Goal: Task Accomplishment & Management: Use online tool/utility

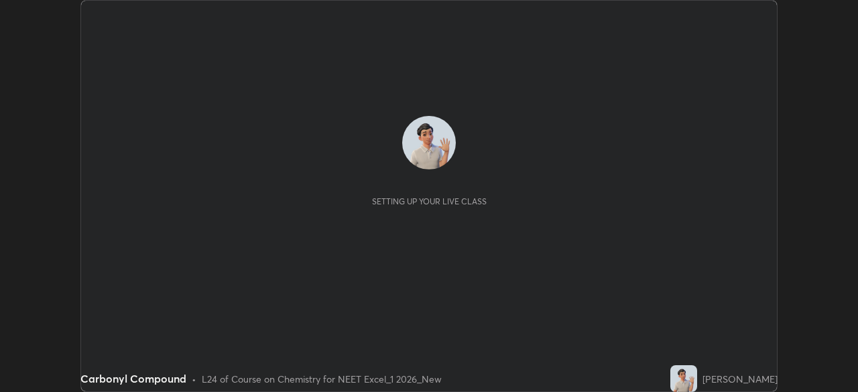
scroll to position [392, 857]
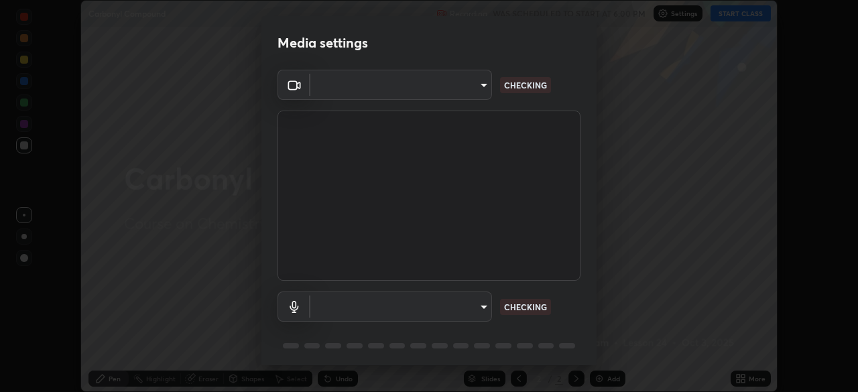
type input "71b0b5903dbe2f19866722545fb63627b4ea9dc08965a3ab927889d17f042457"
type input "a0e9a11ef578c23329241062f875722d2d9b5d5ae97fdec2ae76be82362d413d"
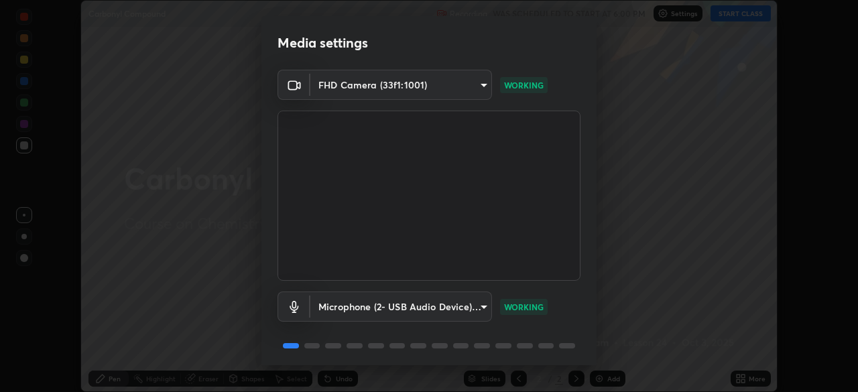
scroll to position [48, 0]
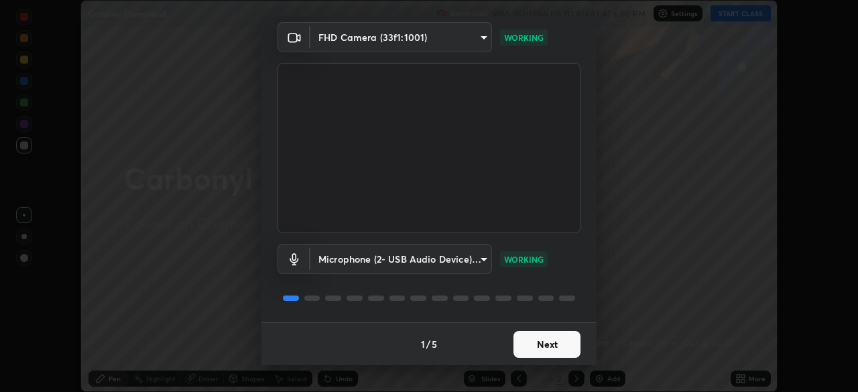
click at [521, 344] on button "Next" at bounding box center [546, 344] width 67 height 27
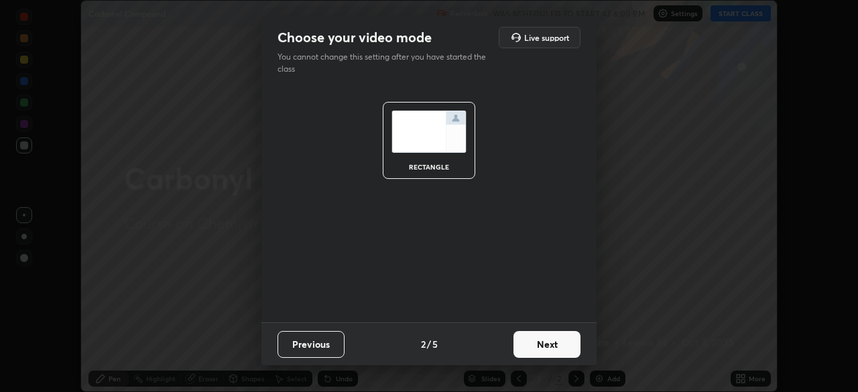
click at [522, 344] on button "Next" at bounding box center [546, 344] width 67 height 27
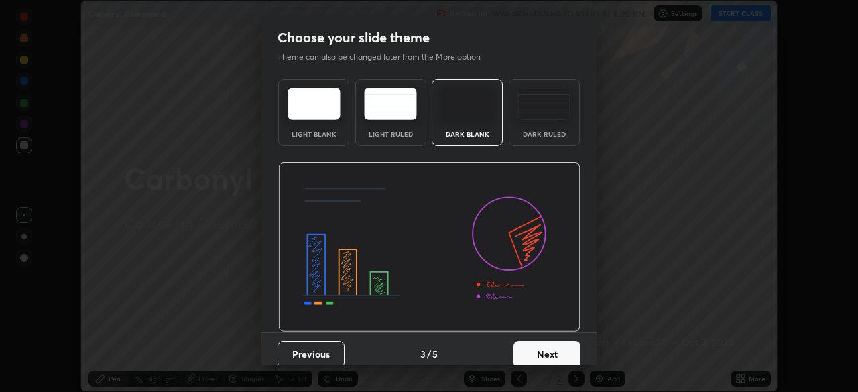
click at [523, 342] on button "Next" at bounding box center [546, 354] width 67 height 27
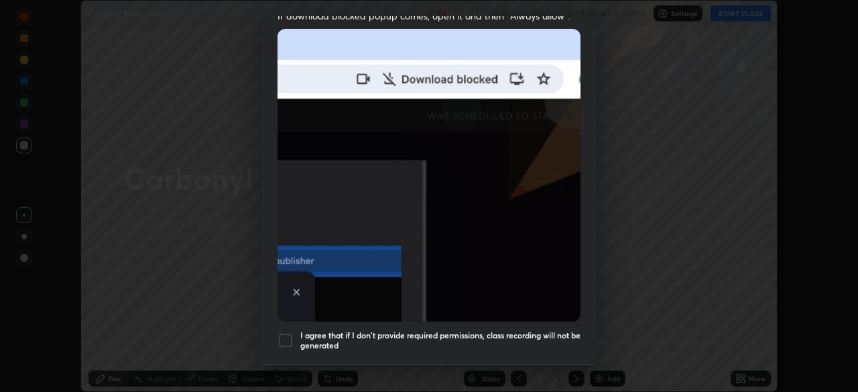
scroll to position [321, 0]
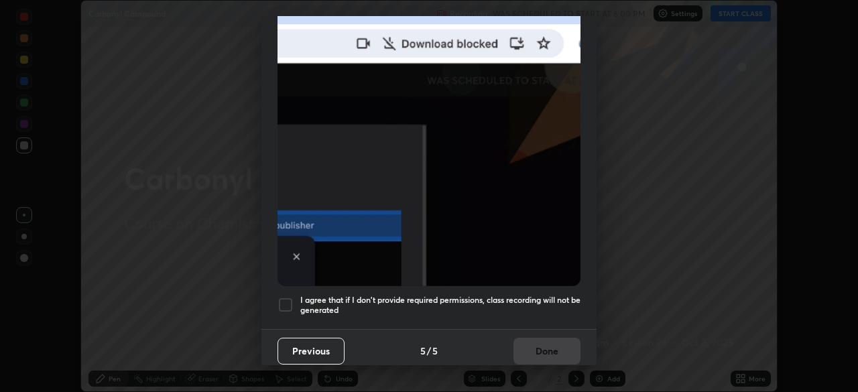
click at [428, 295] on h5 "I agree that if I don't provide required permissions, class recording will not …" at bounding box center [440, 305] width 280 height 21
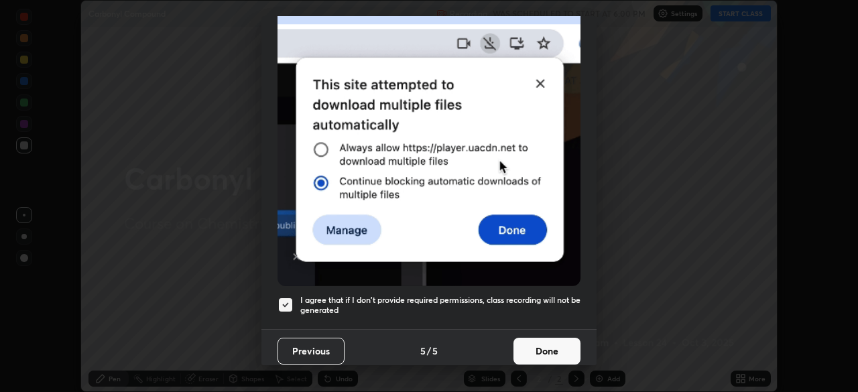
click at [525, 341] on button "Done" at bounding box center [546, 351] width 67 height 27
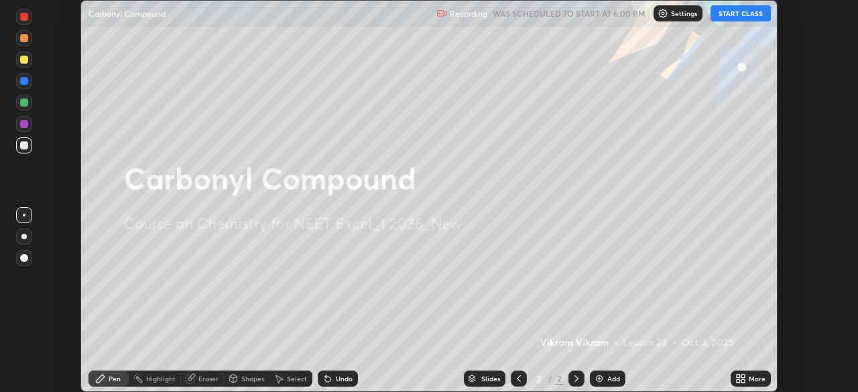
click at [751, 14] on button "START CLASS" at bounding box center [740, 13] width 60 height 16
click at [616, 375] on div "Add" at bounding box center [613, 378] width 13 height 7
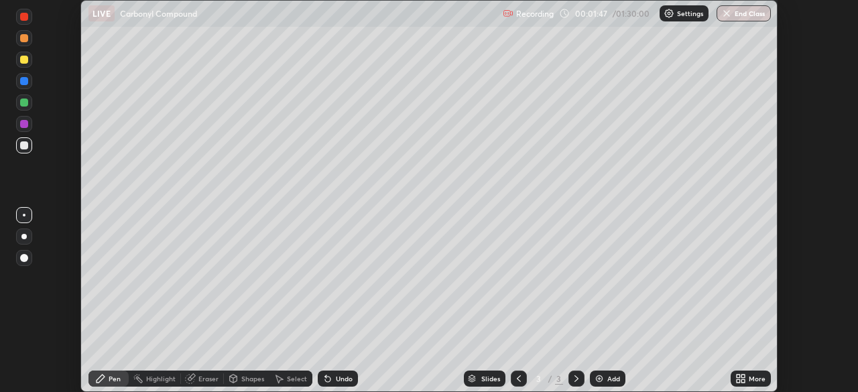
click at [21, 63] on div at bounding box center [24, 60] width 8 height 8
click at [336, 381] on div "Undo" at bounding box center [344, 378] width 17 height 7
click at [336, 383] on div "Undo" at bounding box center [338, 378] width 40 height 16
click at [25, 147] on div at bounding box center [24, 145] width 8 height 8
click at [21, 120] on div at bounding box center [24, 124] width 8 height 8
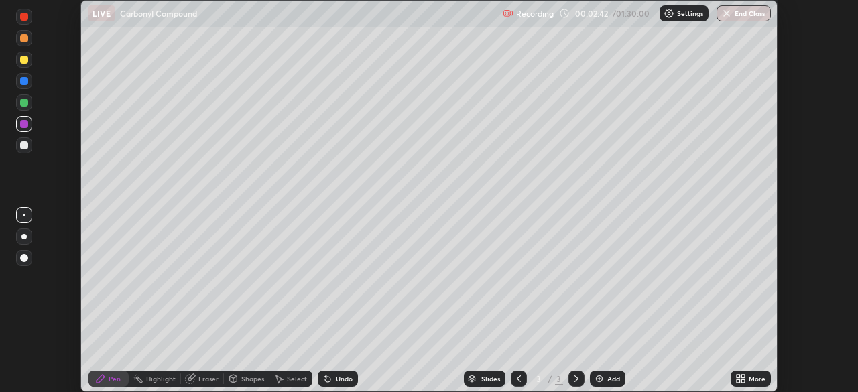
click at [25, 105] on div at bounding box center [24, 102] width 8 height 8
click at [23, 104] on div at bounding box center [24, 102] width 8 height 8
click at [23, 124] on div at bounding box center [24, 124] width 8 height 8
click at [251, 384] on div "Shapes" at bounding box center [247, 378] width 46 height 16
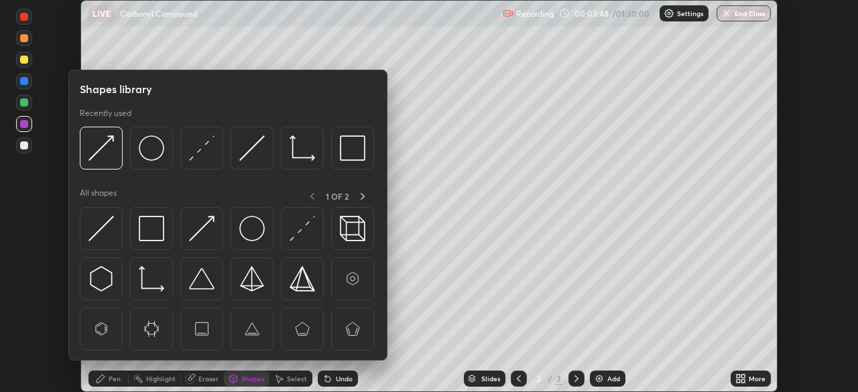
click at [208, 379] on div "Eraser" at bounding box center [208, 378] width 20 height 7
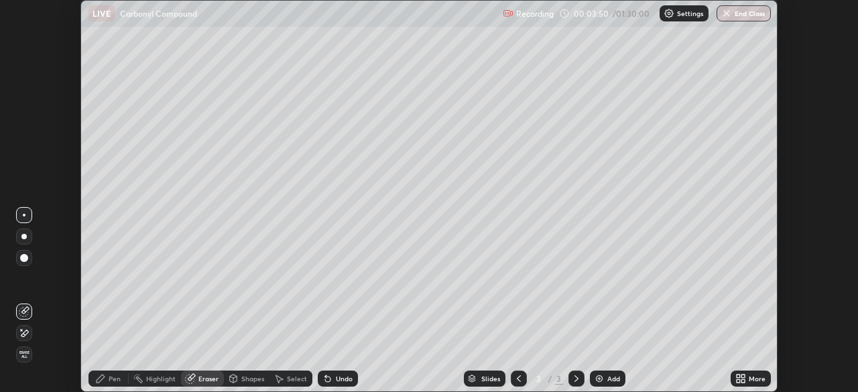
click at [27, 331] on icon at bounding box center [24, 333] width 7 height 7
click at [112, 380] on div "Pen" at bounding box center [115, 378] width 12 height 7
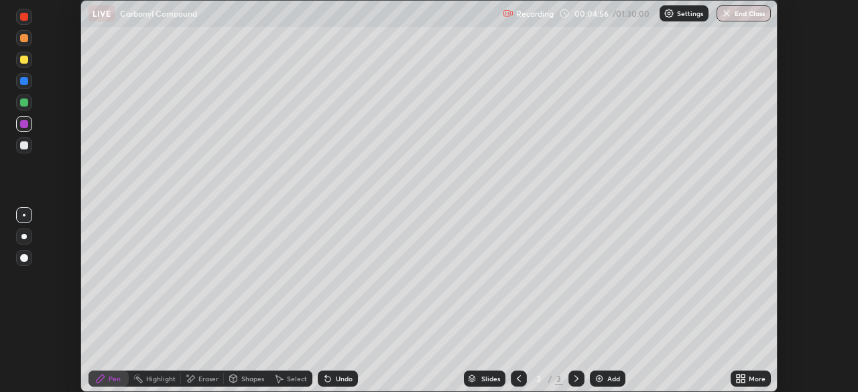
click at [326, 379] on icon at bounding box center [327, 379] width 5 height 5
click at [327, 379] on icon at bounding box center [327, 379] width 5 height 5
click at [336, 383] on div "Undo" at bounding box center [338, 378] width 40 height 16
click at [335, 386] on div "Undo" at bounding box center [338, 378] width 40 height 16
click at [333, 384] on div "Undo" at bounding box center [338, 378] width 40 height 16
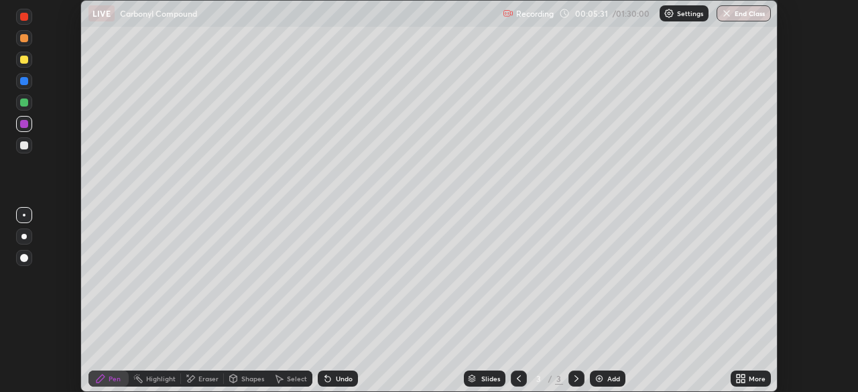
click at [332, 385] on div "Undo" at bounding box center [338, 378] width 40 height 16
click at [796, 338] on div "Setting up your live class" at bounding box center [429, 196] width 858 height 392
click at [611, 377] on div "Add" at bounding box center [613, 378] width 13 height 7
click at [20, 62] on div at bounding box center [24, 60] width 16 height 16
click at [340, 379] on div "Undo" at bounding box center [344, 378] width 17 height 7
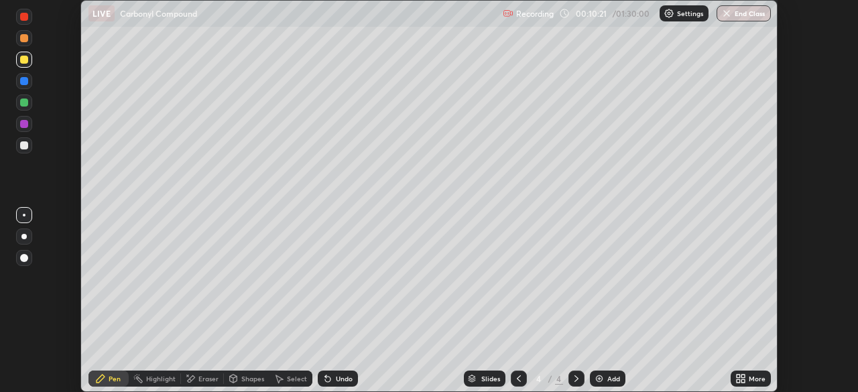
click at [197, 381] on div "Eraser" at bounding box center [202, 378] width 43 height 16
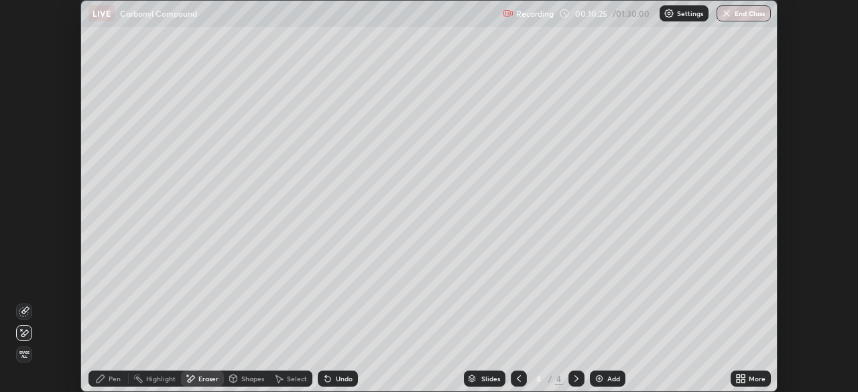
click at [101, 383] on icon at bounding box center [100, 378] width 11 height 11
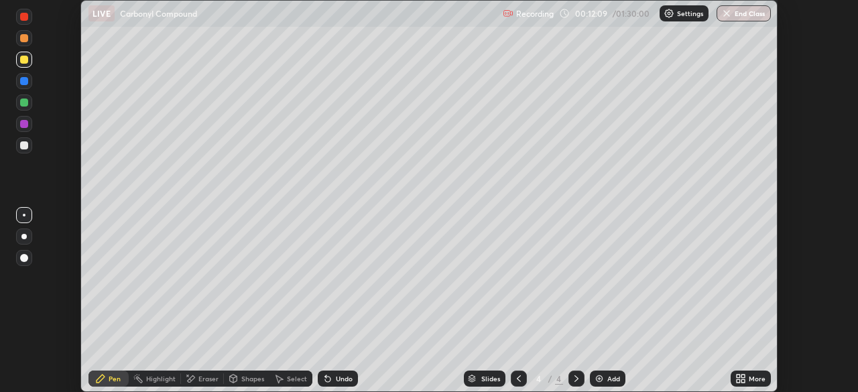
click at [30, 151] on div at bounding box center [24, 145] width 16 height 16
click at [814, 332] on div "Setting up your live class" at bounding box center [429, 196] width 858 height 392
click at [813, 313] on div "Setting up your live class" at bounding box center [429, 196] width 858 height 392
click at [30, 105] on div at bounding box center [24, 102] width 16 height 16
click at [798, 330] on div "Setting up your live class" at bounding box center [429, 196] width 858 height 392
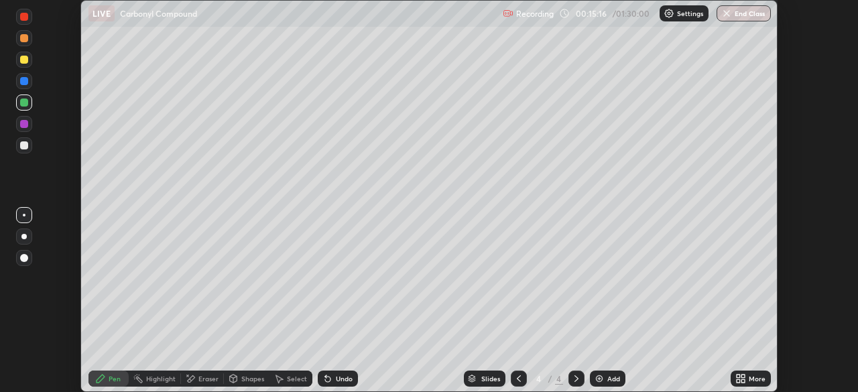
click at [612, 380] on div "Add" at bounding box center [613, 378] width 13 height 7
click at [334, 385] on div "Undo" at bounding box center [338, 378] width 40 height 16
click at [336, 381] on div "Undo" at bounding box center [344, 378] width 17 height 7
click at [23, 60] on div at bounding box center [24, 60] width 8 height 8
click at [23, 107] on div at bounding box center [24, 102] width 16 height 16
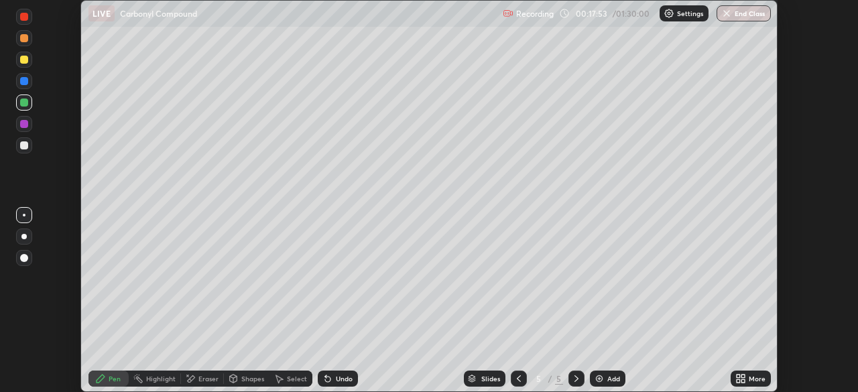
click at [25, 145] on div at bounding box center [24, 145] width 8 height 8
click at [62, 301] on div "Setting up your live class" at bounding box center [429, 196] width 858 height 392
click at [711, 365] on div "Slides 5 / 5 Add" at bounding box center [544, 378] width 372 height 27
click at [27, 65] on div at bounding box center [24, 60] width 16 height 16
click at [26, 44] on div at bounding box center [24, 38] width 16 height 16
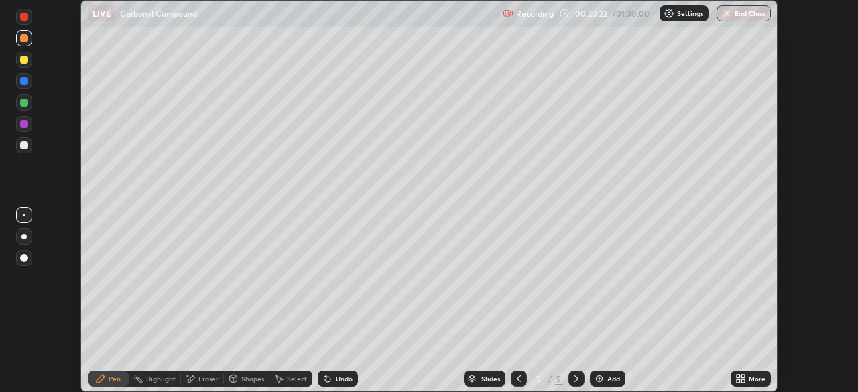
click at [30, 124] on div at bounding box center [24, 124] width 16 height 16
click at [654, 387] on div "Slides 5 / 5 Add" at bounding box center [544, 378] width 372 height 27
click at [610, 380] on div "Add" at bounding box center [613, 378] width 13 height 7
click at [26, 147] on div at bounding box center [24, 145] width 8 height 8
click at [347, 381] on div "Undo" at bounding box center [344, 378] width 17 height 7
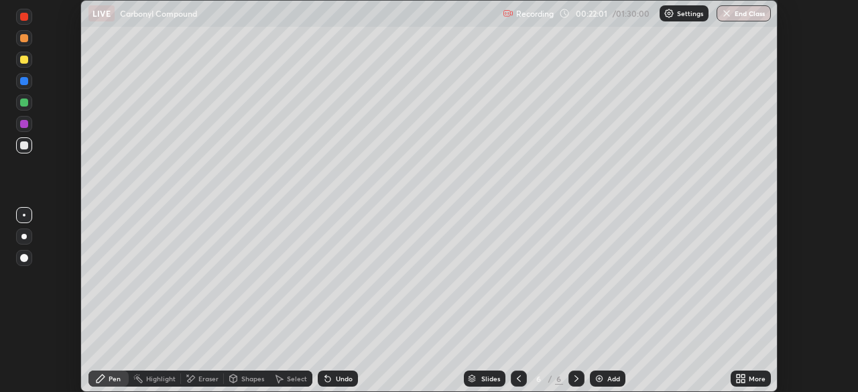
click at [18, 63] on div at bounding box center [24, 60] width 16 height 16
click at [791, 343] on div "Setting up your live class" at bounding box center [429, 196] width 858 height 392
click at [210, 379] on div "Eraser" at bounding box center [208, 378] width 20 height 7
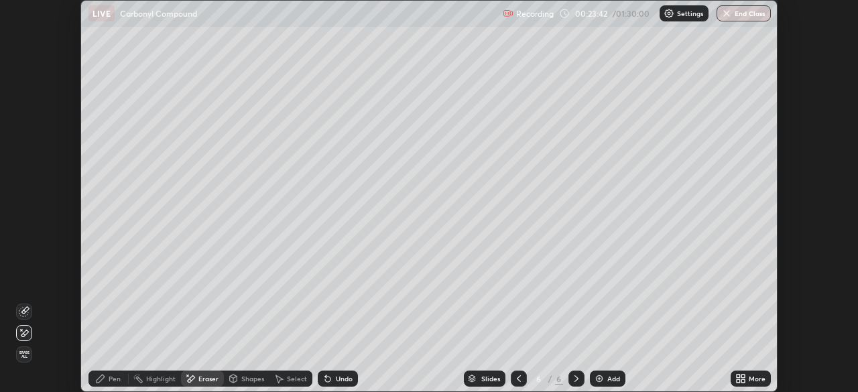
click at [24, 356] on span "Erase all" at bounding box center [24, 354] width 15 height 8
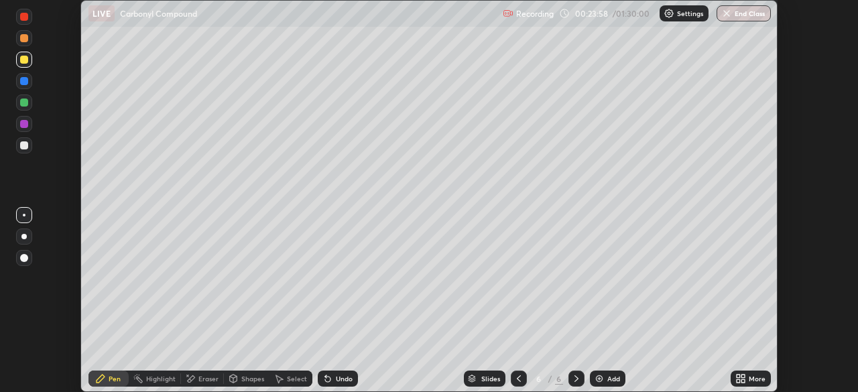
click at [21, 104] on div at bounding box center [24, 102] width 8 height 8
click at [337, 380] on div "Undo" at bounding box center [344, 378] width 17 height 7
click at [340, 379] on div "Undo" at bounding box center [344, 378] width 17 height 7
click at [340, 381] on div "Undo" at bounding box center [344, 378] width 17 height 7
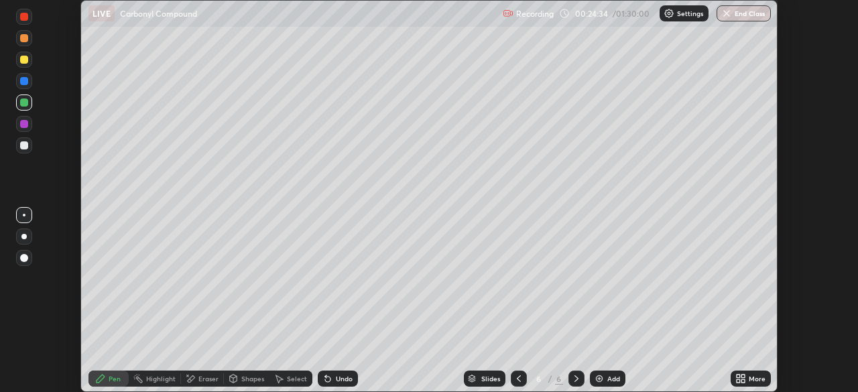
click at [340, 380] on div "Undo" at bounding box center [344, 378] width 17 height 7
click at [340, 381] on div "Undo" at bounding box center [344, 378] width 17 height 7
click at [342, 379] on div "Undo" at bounding box center [344, 378] width 17 height 7
click at [341, 386] on div "Undo" at bounding box center [338, 378] width 40 height 16
click at [339, 383] on div "Undo" at bounding box center [338, 378] width 40 height 16
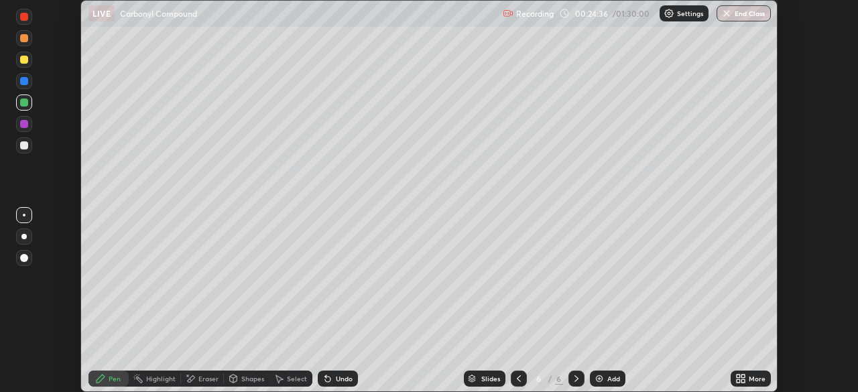
click at [338, 386] on div "Undo" at bounding box center [338, 378] width 40 height 16
click at [336, 382] on div "Undo" at bounding box center [344, 378] width 17 height 7
click at [340, 379] on div "Undo" at bounding box center [344, 378] width 17 height 7
click at [342, 379] on div "Undo" at bounding box center [344, 378] width 17 height 7
click at [342, 383] on div "Undo" at bounding box center [338, 378] width 40 height 16
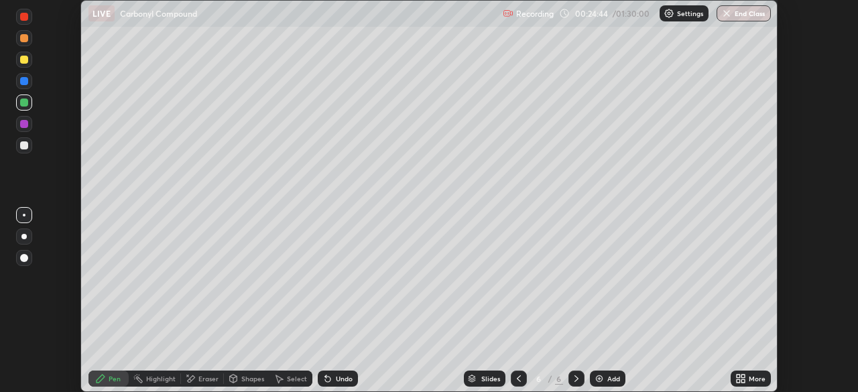
click at [343, 384] on div "Undo" at bounding box center [338, 378] width 40 height 16
click at [24, 146] on div at bounding box center [24, 145] width 8 height 8
click at [332, 383] on div "Undo" at bounding box center [338, 378] width 40 height 16
click at [21, 123] on div at bounding box center [24, 124] width 8 height 8
click at [25, 103] on div at bounding box center [24, 102] width 8 height 8
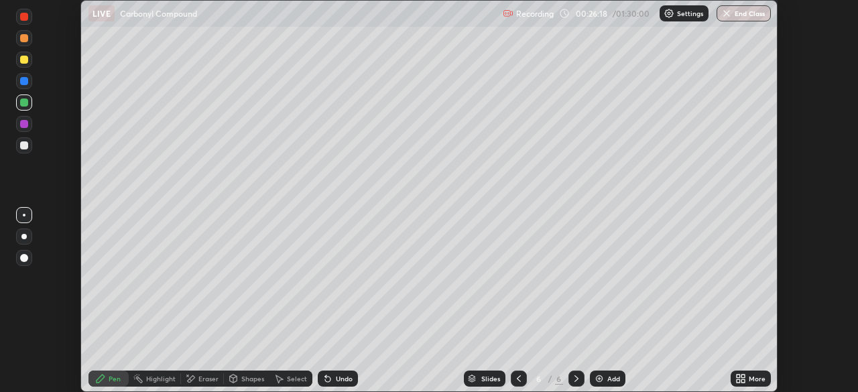
click at [25, 62] on div at bounding box center [24, 60] width 8 height 8
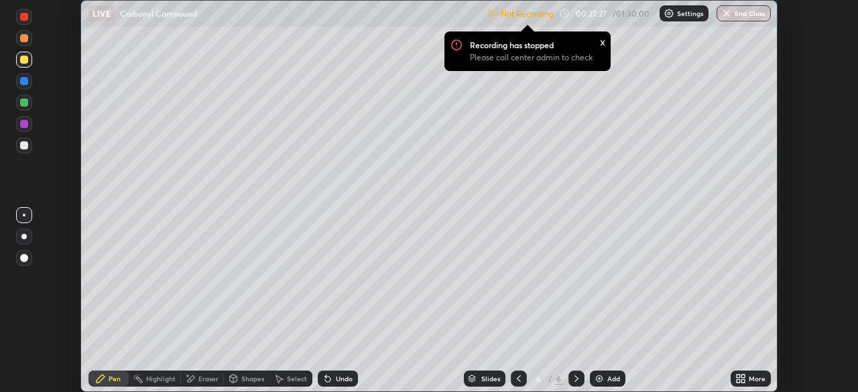
click at [601, 40] on div "x" at bounding box center [602, 41] width 5 height 14
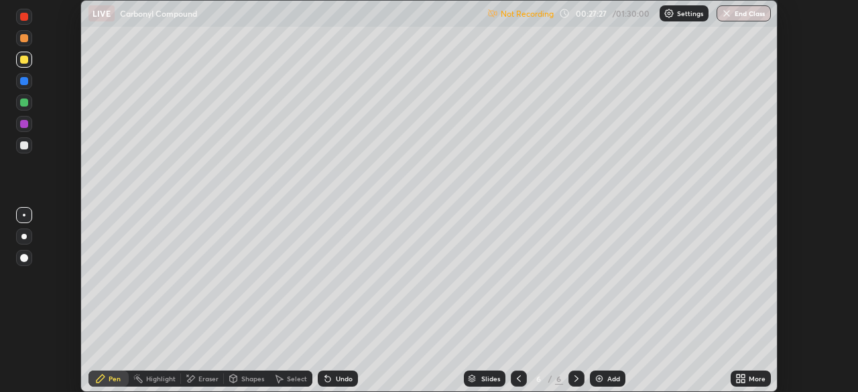
click at [688, 13] on p "Settings" at bounding box center [690, 13] width 26 height 7
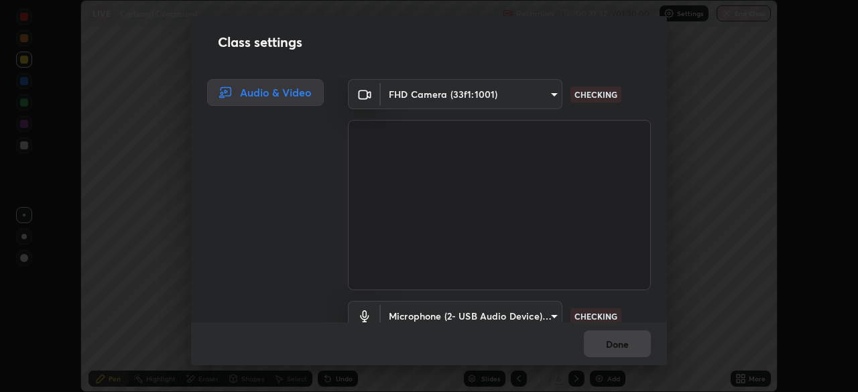
click at [768, 361] on div "Class settings Audio & Video FHD Camera (33f1:1001) 71b0b5903dbe2f19866722545fb…" at bounding box center [429, 196] width 858 height 392
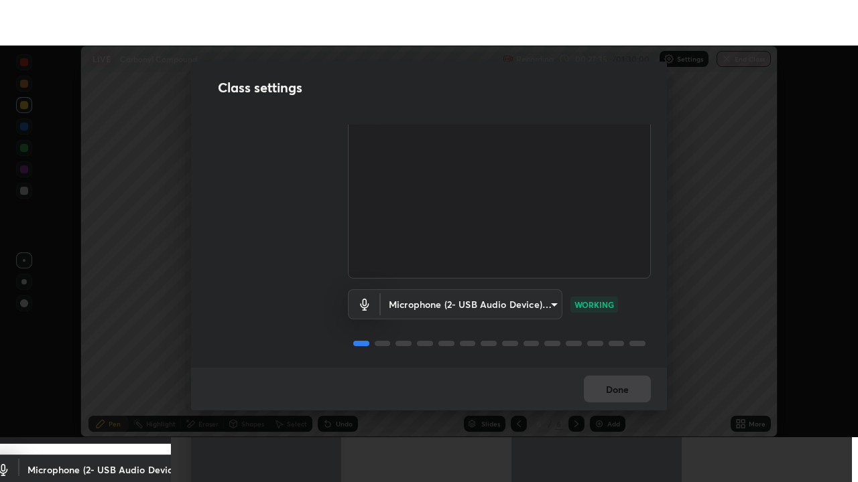
scroll to position [0, 0]
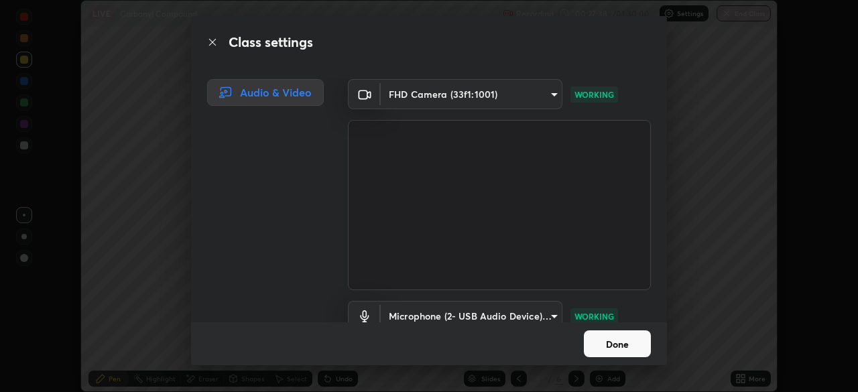
click at [622, 348] on button "Done" at bounding box center [617, 343] width 67 height 27
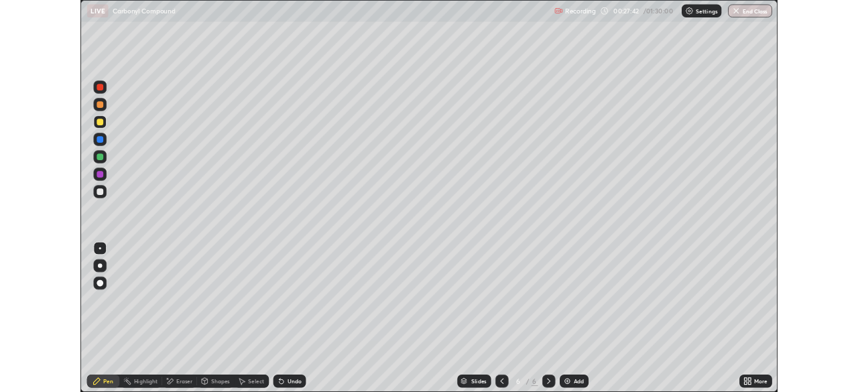
scroll to position [482, 858]
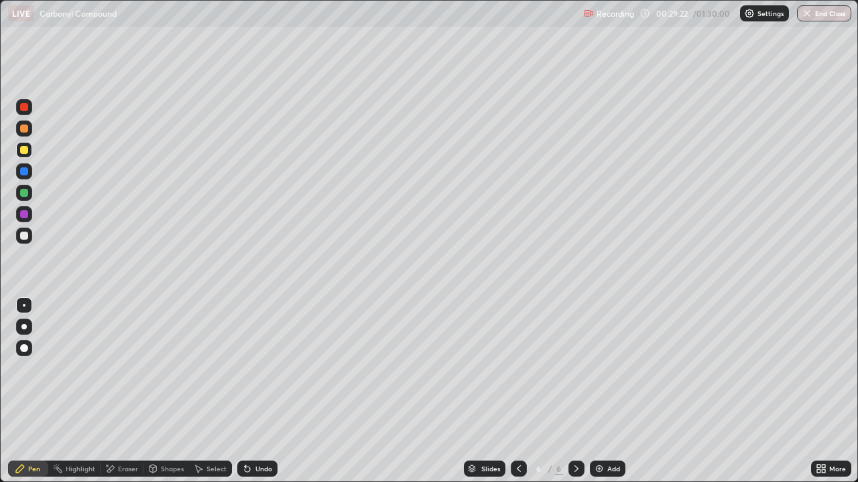
click at [611, 391] on div "Add" at bounding box center [613, 469] width 13 height 7
click at [24, 129] on div at bounding box center [24, 129] width 8 height 8
click at [25, 239] on div at bounding box center [24, 236] width 8 height 8
click at [27, 171] on div at bounding box center [24, 171] width 8 height 8
click at [25, 153] on div at bounding box center [24, 150] width 8 height 8
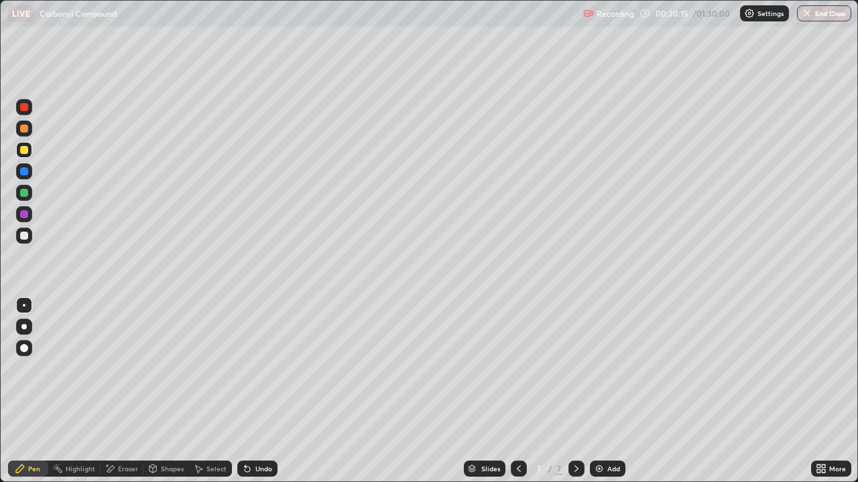
click at [25, 233] on div at bounding box center [24, 236] width 8 height 8
click at [26, 178] on div at bounding box center [24, 171] width 16 height 16
click at [23, 235] on div at bounding box center [24, 236] width 8 height 8
click at [25, 176] on div at bounding box center [24, 171] width 16 height 16
click at [25, 236] on div at bounding box center [24, 236] width 8 height 8
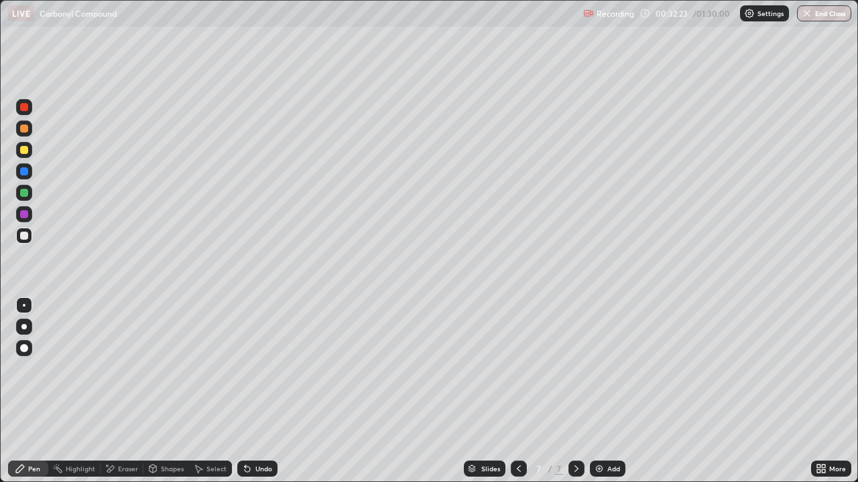
click at [27, 210] on div at bounding box center [24, 214] width 16 height 16
click at [21, 237] on div at bounding box center [24, 236] width 8 height 8
click at [26, 232] on div at bounding box center [24, 236] width 8 height 8
click at [22, 216] on div at bounding box center [24, 214] width 8 height 8
click at [23, 239] on div at bounding box center [24, 236] width 8 height 8
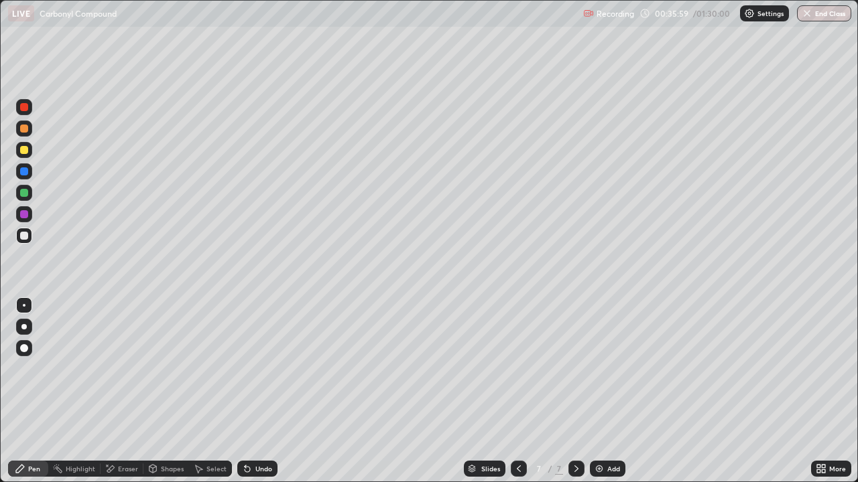
click at [602, 391] on img at bounding box center [599, 469] width 11 height 11
click at [25, 152] on div at bounding box center [24, 150] width 8 height 8
click at [27, 174] on div at bounding box center [24, 171] width 8 height 8
click at [25, 193] on div at bounding box center [24, 193] width 8 height 8
click at [20, 152] on div at bounding box center [24, 150] width 8 height 8
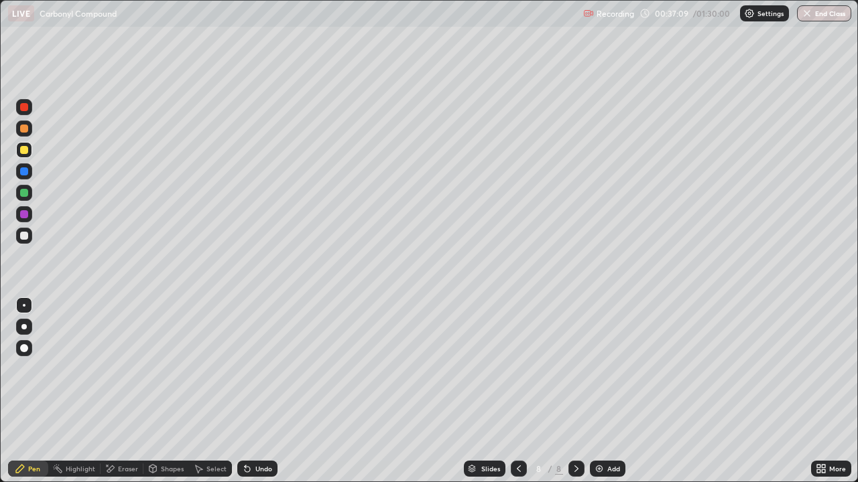
click at [29, 172] on div at bounding box center [24, 171] width 16 height 16
click at [25, 235] on div at bounding box center [24, 236] width 8 height 8
click at [25, 216] on div at bounding box center [24, 214] width 8 height 8
click at [23, 236] on div at bounding box center [24, 236] width 8 height 8
click at [517, 391] on div at bounding box center [518, 469] width 16 height 16
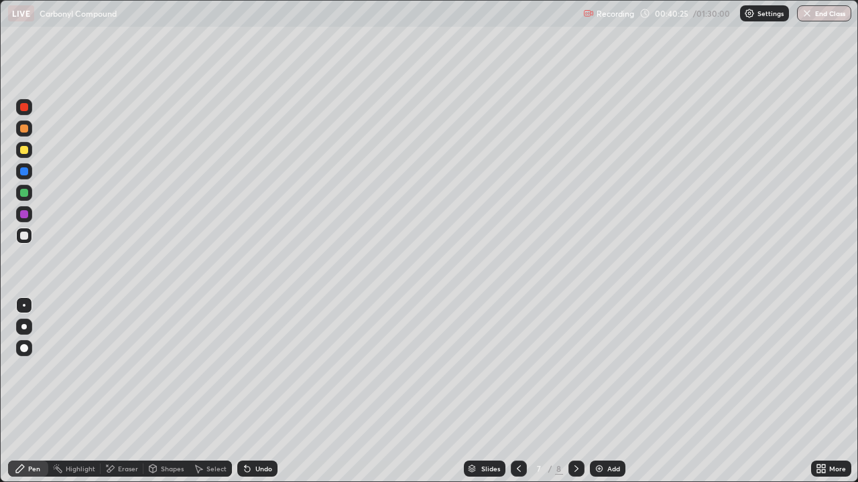
click at [575, 391] on icon at bounding box center [576, 469] width 11 height 11
click at [129, 391] on div "Eraser" at bounding box center [128, 469] width 20 height 7
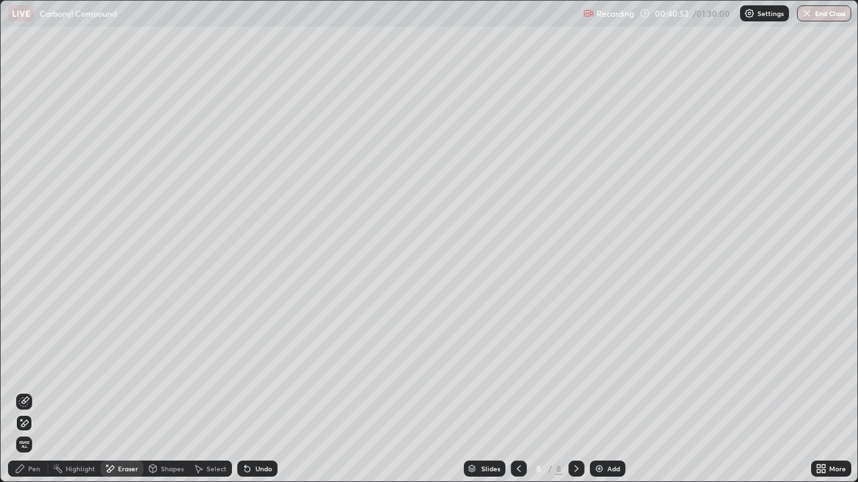
click at [23, 391] on icon at bounding box center [24, 402] width 11 height 11
click at [32, 391] on div "Pen" at bounding box center [34, 469] width 12 height 7
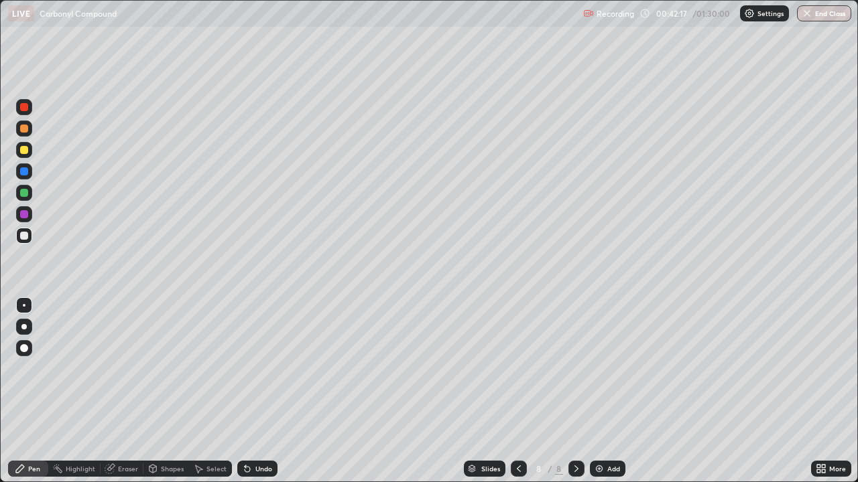
click at [607, 391] on div "Add" at bounding box center [613, 469] width 13 height 7
click at [252, 391] on div "Undo" at bounding box center [257, 469] width 40 height 16
click at [25, 151] on div at bounding box center [24, 150] width 8 height 8
click at [23, 237] on div at bounding box center [24, 236] width 8 height 8
click at [25, 175] on div at bounding box center [24, 171] width 8 height 8
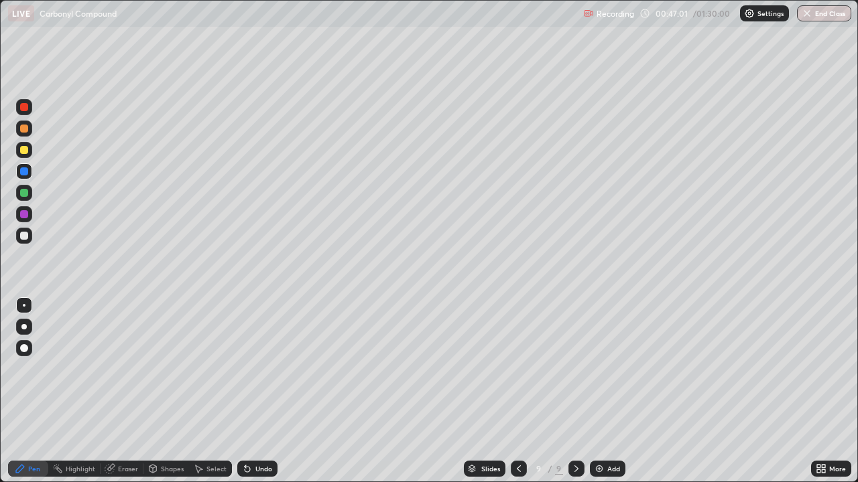
click at [612, 391] on div "Add" at bounding box center [613, 469] width 13 height 7
click at [24, 237] on div at bounding box center [24, 236] width 8 height 8
click at [251, 391] on div "Undo" at bounding box center [257, 469] width 40 height 16
click at [255, 391] on div "Undo" at bounding box center [263, 469] width 17 height 7
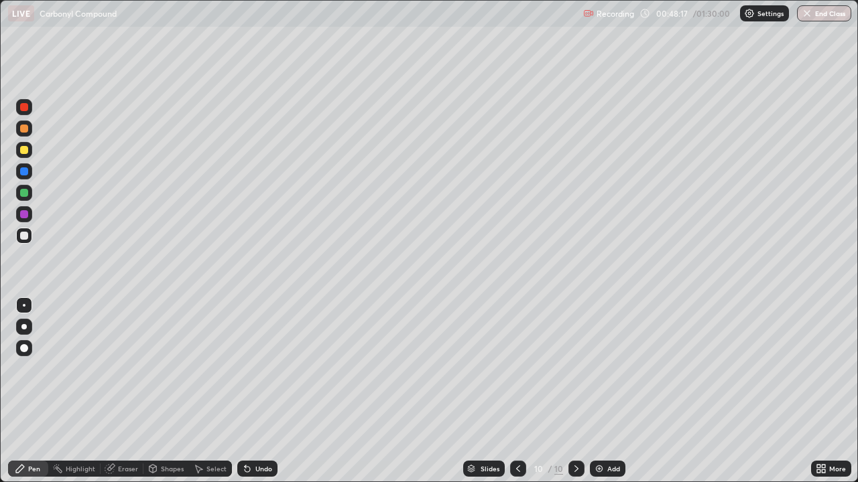
click at [20, 129] on div at bounding box center [24, 129] width 8 height 8
click at [21, 110] on div at bounding box center [24, 107] width 8 height 8
click at [25, 175] on div at bounding box center [24, 171] width 8 height 8
click at [612, 391] on div "Add" at bounding box center [613, 469] width 13 height 7
click at [26, 238] on div at bounding box center [24, 236] width 8 height 8
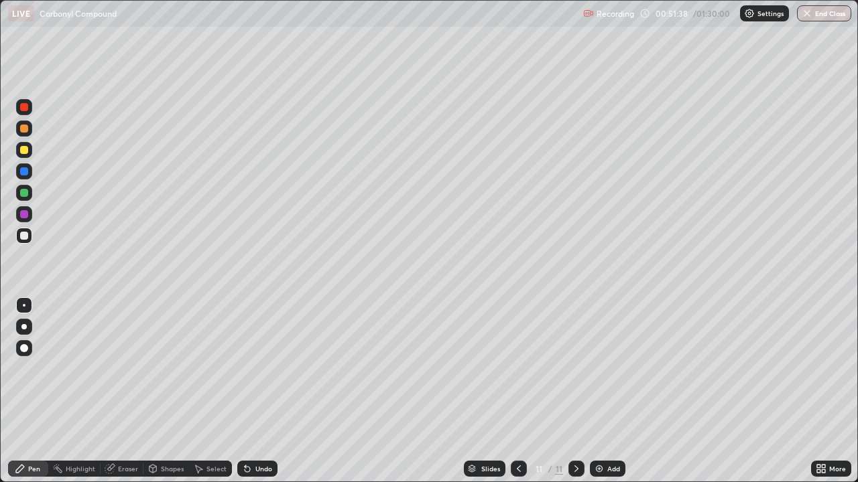
click at [24, 194] on div at bounding box center [24, 193] width 8 height 8
click at [129, 391] on div "Eraser" at bounding box center [128, 469] width 20 height 7
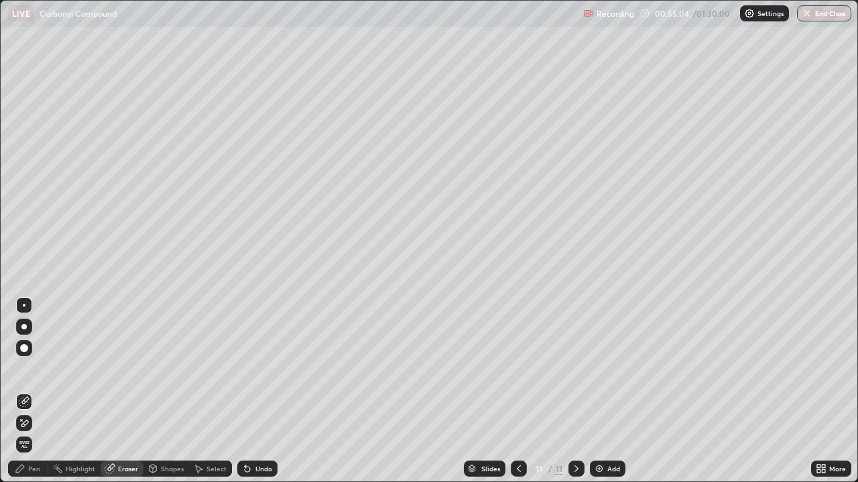
click at [33, 391] on div "Pen" at bounding box center [34, 469] width 12 height 7
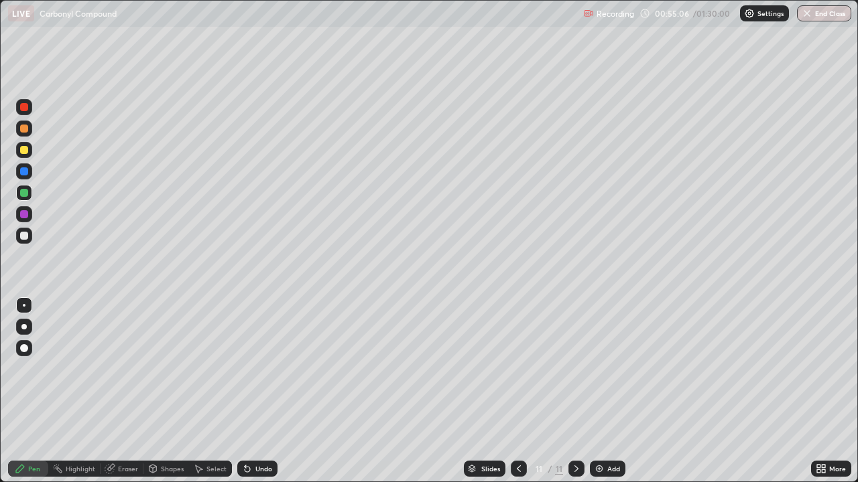
click at [26, 217] on div at bounding box center [24, 214] width 8 height 8
click at [22, 236] on div at bounding box center [24, 236] width 8 height 8
click at [828, 391] on div "More" at bounding box center [831, 469] width 40 height 16
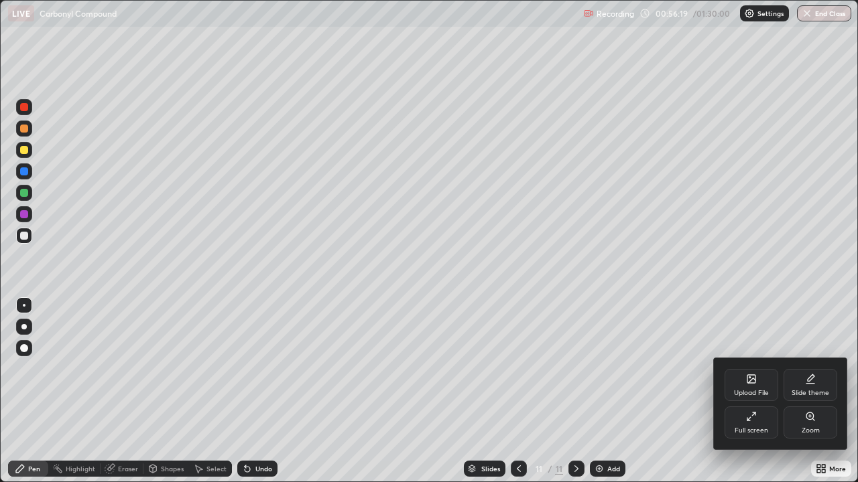
click at [745, 391] on div "Full screen" at bounding box center [751, 423] width 54 height 32
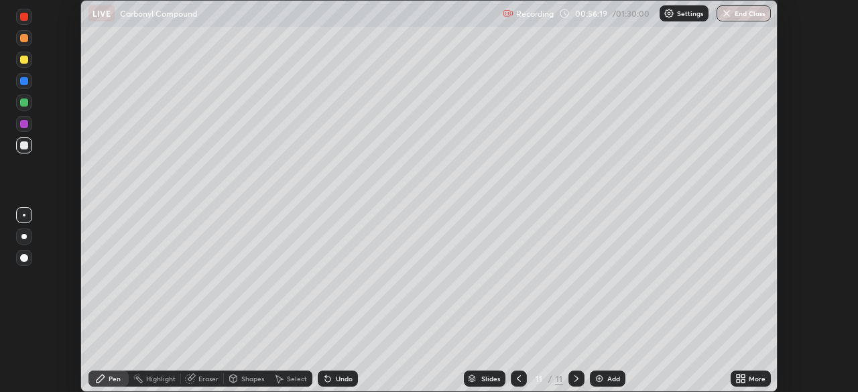
scroll to position [66603, 66137]
click at [799, 357] on div "Setting up your live class" at bounding box center [429, 196] width 858 height 392
click at [795, 362] on div "Setting up your live class" at bounding box center [429, 196] width 858 height 392
click at [690, 370] on div "Slides 11 / 11 Add" at bounding box center [544, 378] width 372 height 27
click at [207, 385] on div "Eraser" at bounding box center [202, 378] width 43 height 16
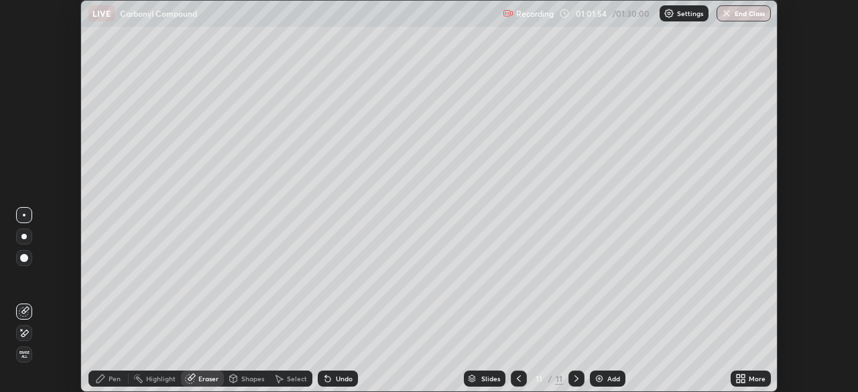
click at [117, 376] on div "Pen" at bounding box center [115, 378] width 12 height 7
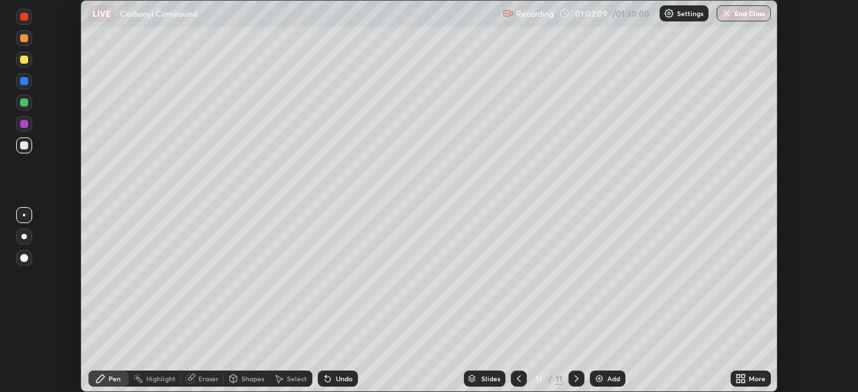
click at [25, 119] on div at bounding box center [24, 124] width 16 height 16
click at [23, 101] on div at bounding box center [24, 102] width 8 height 8
click at [200, 381] on div "Eraser" at bounding box center [208, 378] width 20 height 7
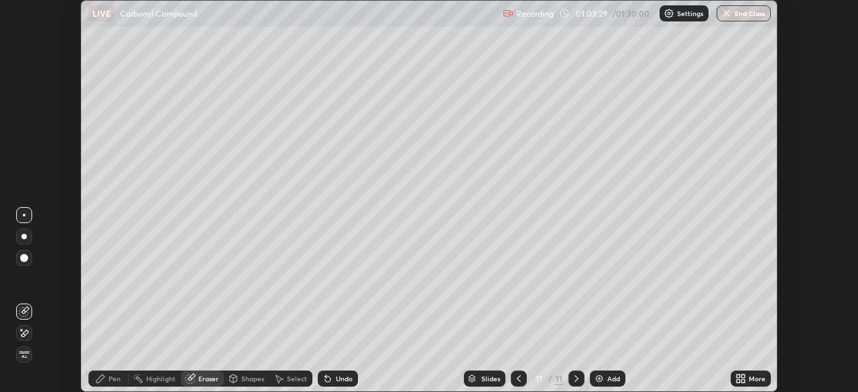
click at [117, 379] on div "Pen" at bounding box center [115, 378] width 12 height 7
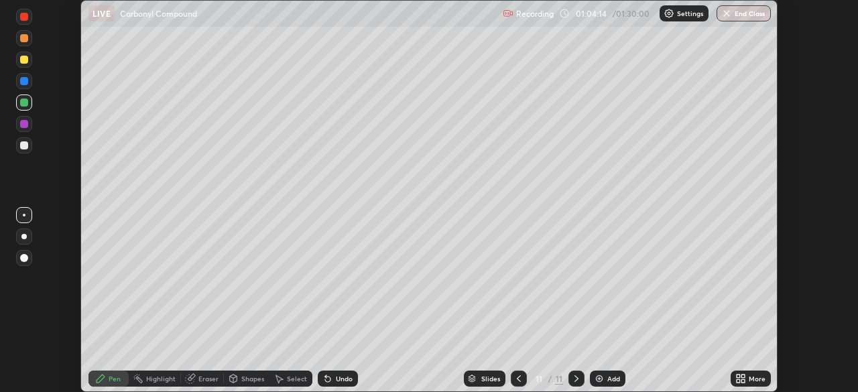
click at [206, 379] on div "Eraser" at bounding box center [208, 378] width 20 height 7
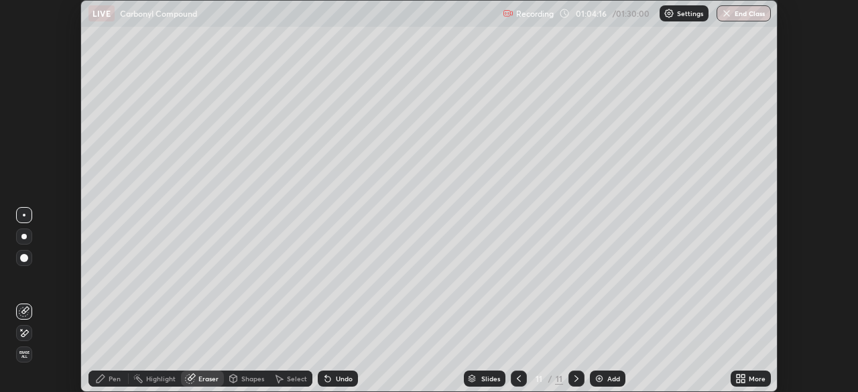
click at [30, 328] on div at bounding box center [24, 333] width 16 height 16
click at [115, 373] on div "Pen" at bounding box center [108, 378] width 40 height 16
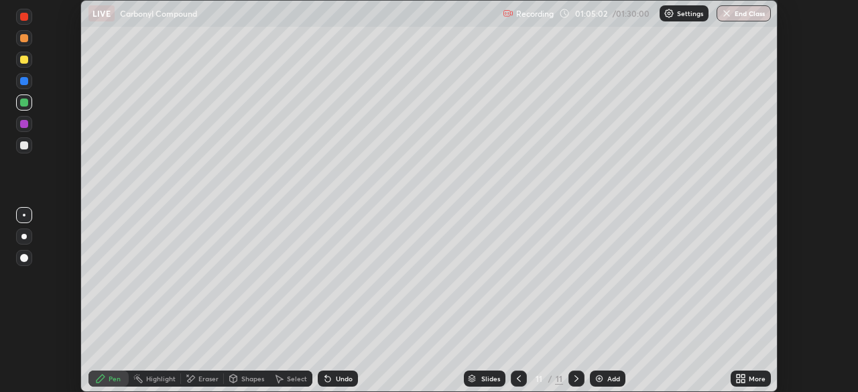
click at [610, 379] on div "Add" at bounding box center [613, 378] width 13 height 7
click at [812, 310] on div "Setting up your live class" at bounding box center [429, 196] width 858 height 392
click at [25, 145] on div at bounding box center [24, 145] width 8 height 8
click at [330, 376] on icon at bounding box center [327, 378] width 11 height 11
click at [332, 380] on div "Undo" at bounding box center [338, 378] width 40 height 16
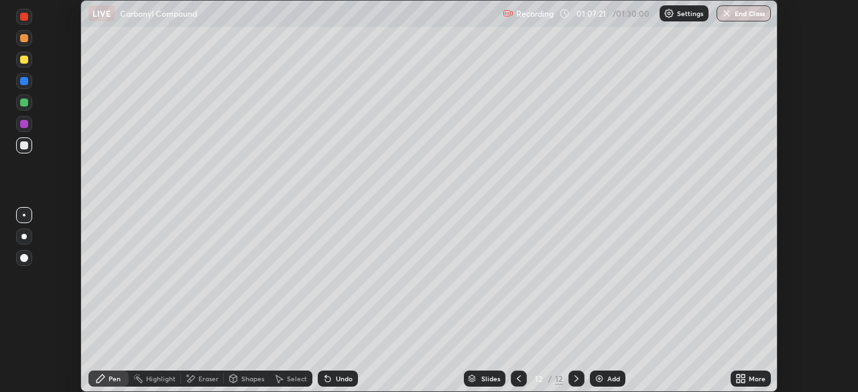
click at [25, 81] on div at bounding box center [24, 81] width 8 height 8
click at [25, 103] on div at bounding box center [24, 102] width 8 height 8
click at [20, 147] on div at bounding box center [24, 145] width 8 height 8
click at [797, 346] on div "Setting up your live class" at bounding box center [429, 196] width 858 height 392
click at [26, 126] on div at bounding box center [24, 124] width 8 height 8
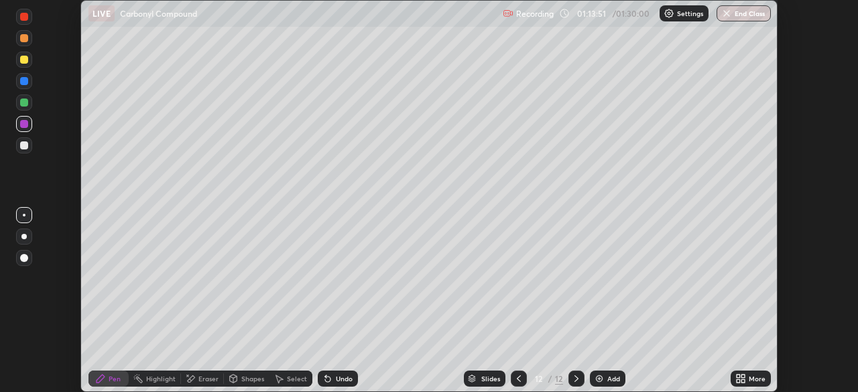
click at [346, 380] on div "Undo" at bounding box center [344, 378] width 17 height 7
click at [344, 379] on div "Undo" at bounding box center [344, 378] width 17 height 7
click at [615, 381] on div "Add" at bounding box center [613, 378] width 13 height 7
click at [199, 380] on div "Eraser" at bounding box center [208, 378] width 20 height 7
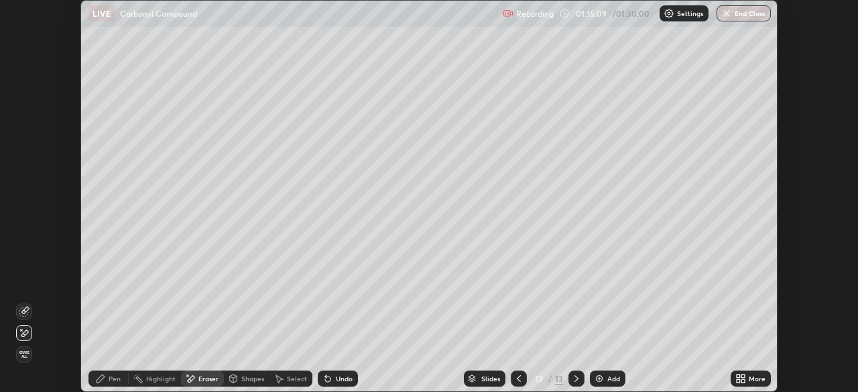
click at [98, 382] on icon at bounding box center [100, 379] width 8 height 8
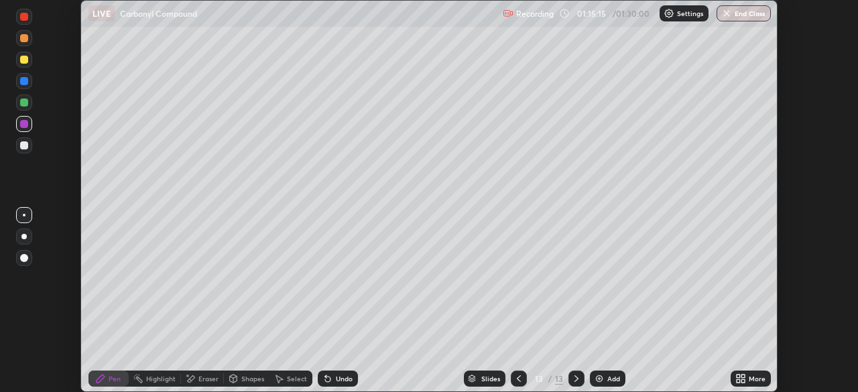
click at [342, 386] on div "Undo" at bounding box center [338, 378] width 40 height 16
click at [342, 379] on div "Undo" at bounding box center [344, 378] width 17 height 7
click at [340, 381] on div "Undo" at bounding box center [344, 378] width 17 height 7
click at [202, 379] on div "Eraser" at bounding box center [208, 378] width 20 height 7
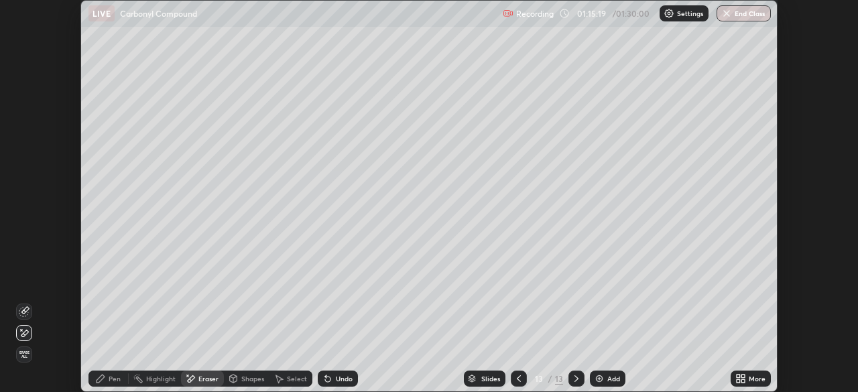
click at [27, 312] on icon at bounding box center [24, 311] width 11 height 11
click at [101, 380] on icon at bounding box center [100, 379] width 8 height 8
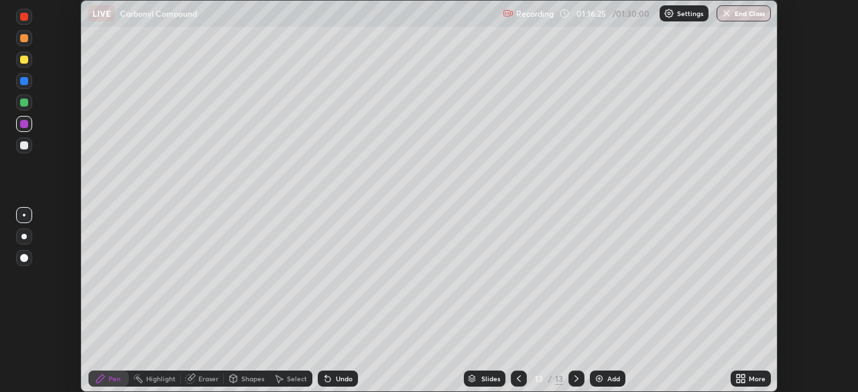
click at [21, 148] on div at bounding box center [24, 145] width 8 height 8
click at [23, 61] on div at bounding box center [24, 60] width 8 height 8
click at [21, 145] on div at bounding box center [24, 145] width 8 height 8
click at [27, 105] on div at bounding box center [24, 102] width 8 height 8
click at [816, 159] on div "Setting up your live class" at bounding box center [429, 196] width 858 height 392
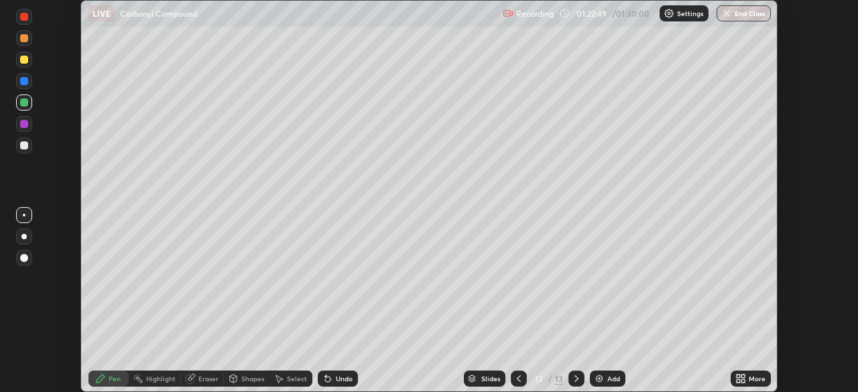
click at [744, 13] on button "End Class" at bounding box center [743, 13] width 54 height 16
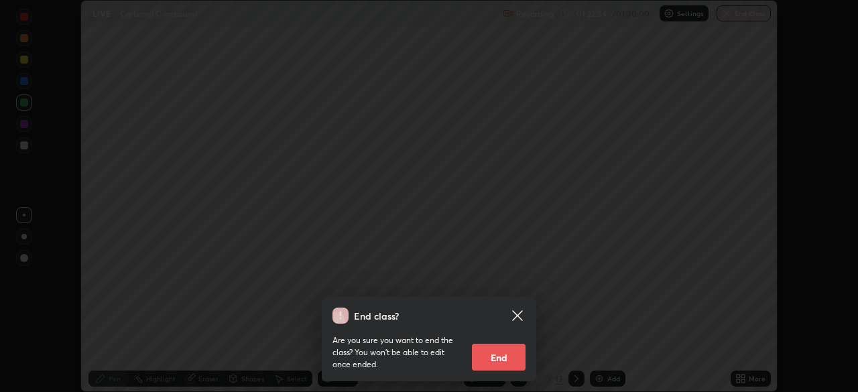
click at [504, 360] on button "End" at bounding box center [499, 357] width 54 height 27
